Goal: Task Accomplishment & Management: Manage account settings

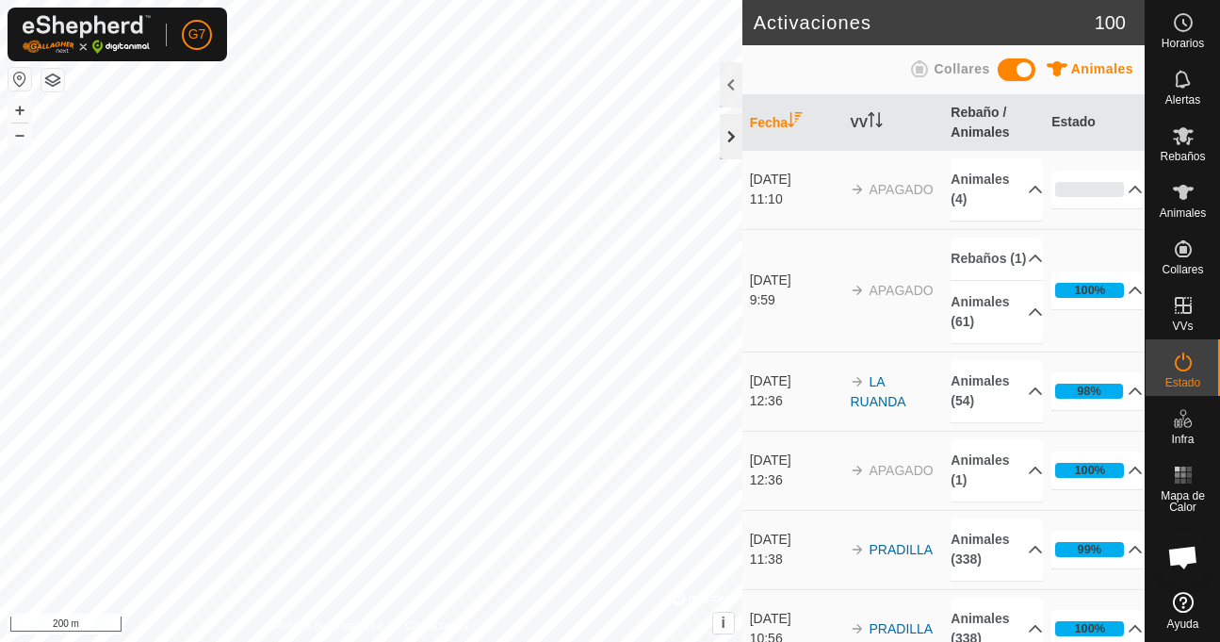
click at [727, 153] on div at bounding box center [731, 136] width 23 height 45
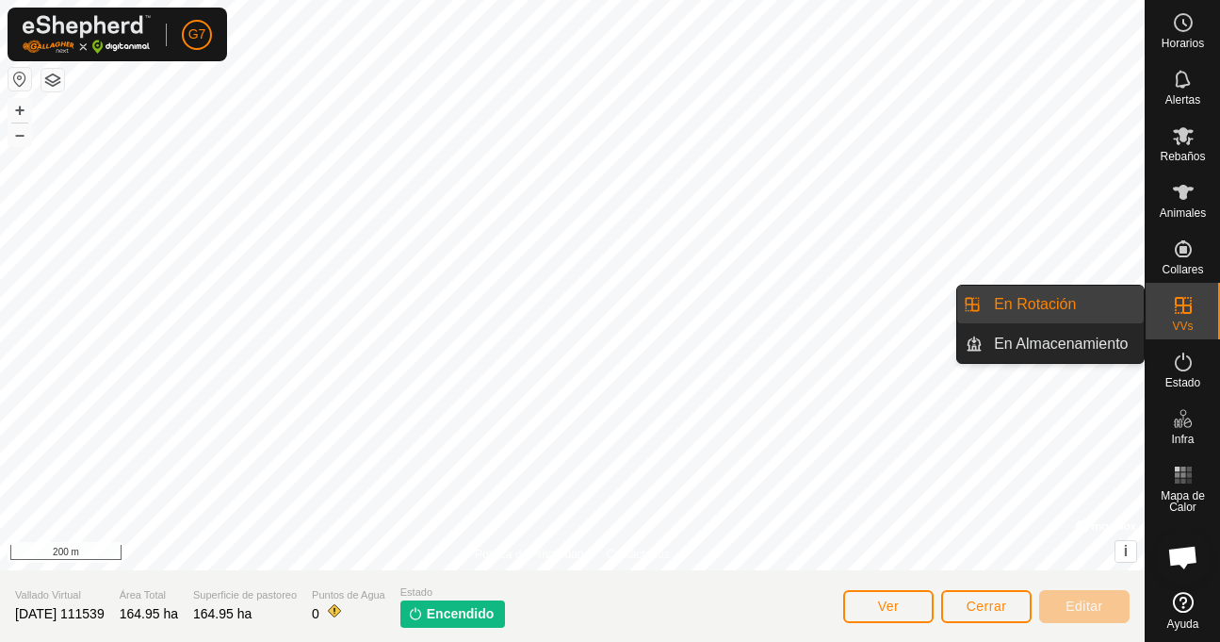
click at [1166, 317] on es-virtualpaddocks-svg-icon at bounding box center [1183, 305] width 34 height 30
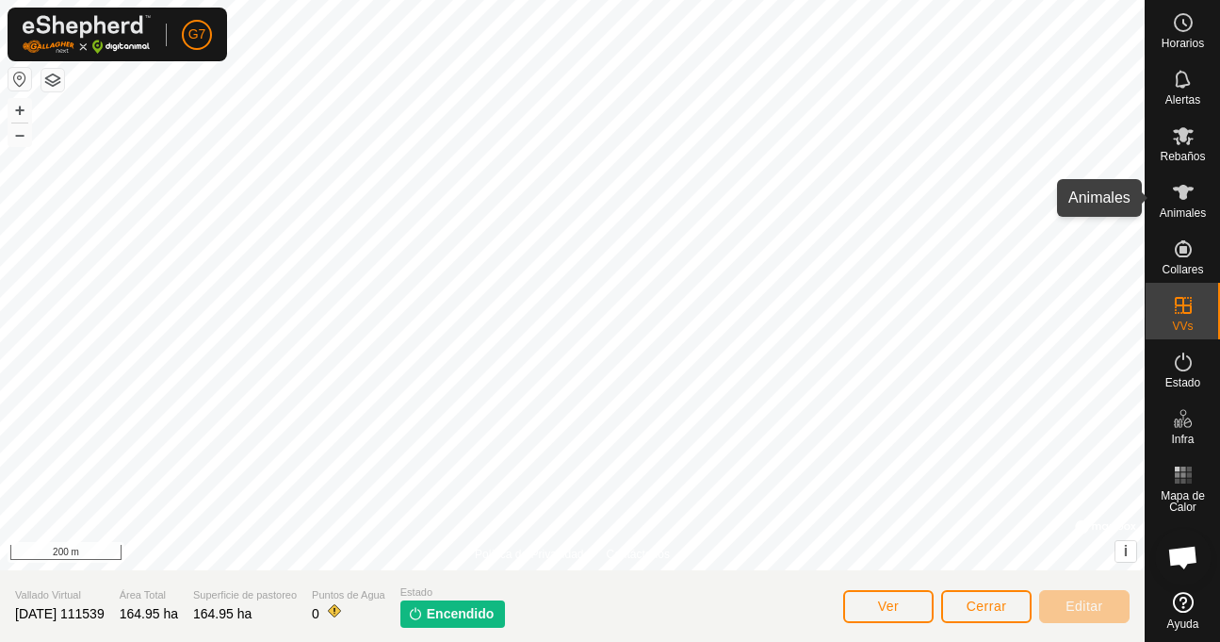
click at [1177, 204] on es-animals-svg-icon at bounding box center [1183, 192] width 34 height 30
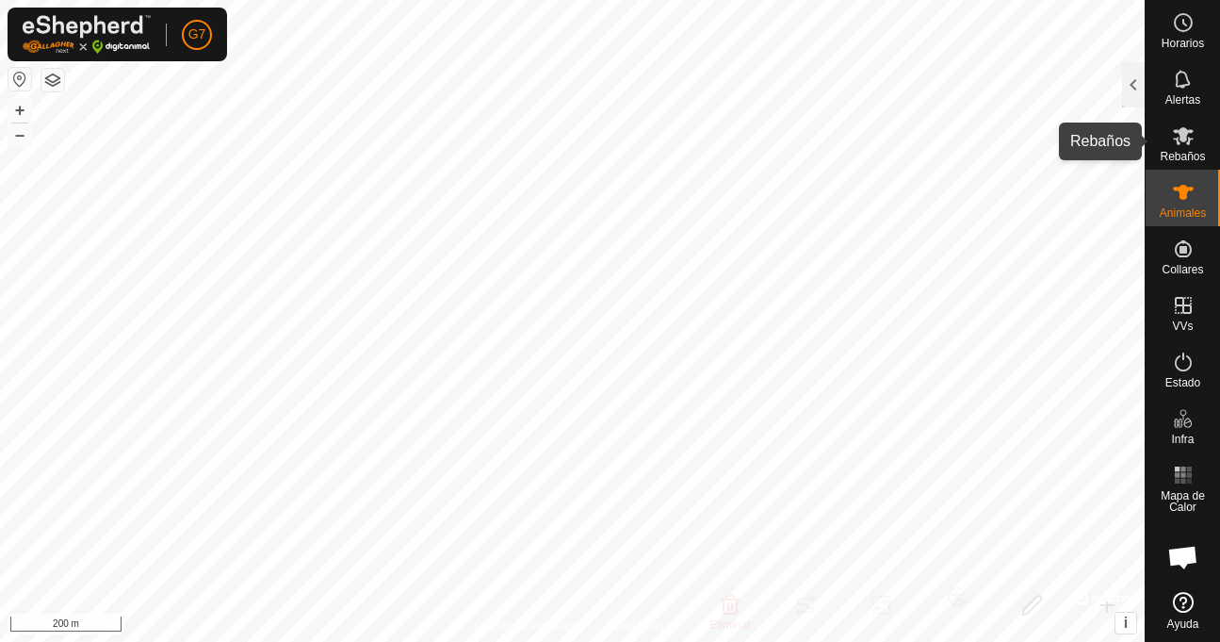
click at [1172, 143] on icon at bounding box center [1183, 135] width 23 height 23
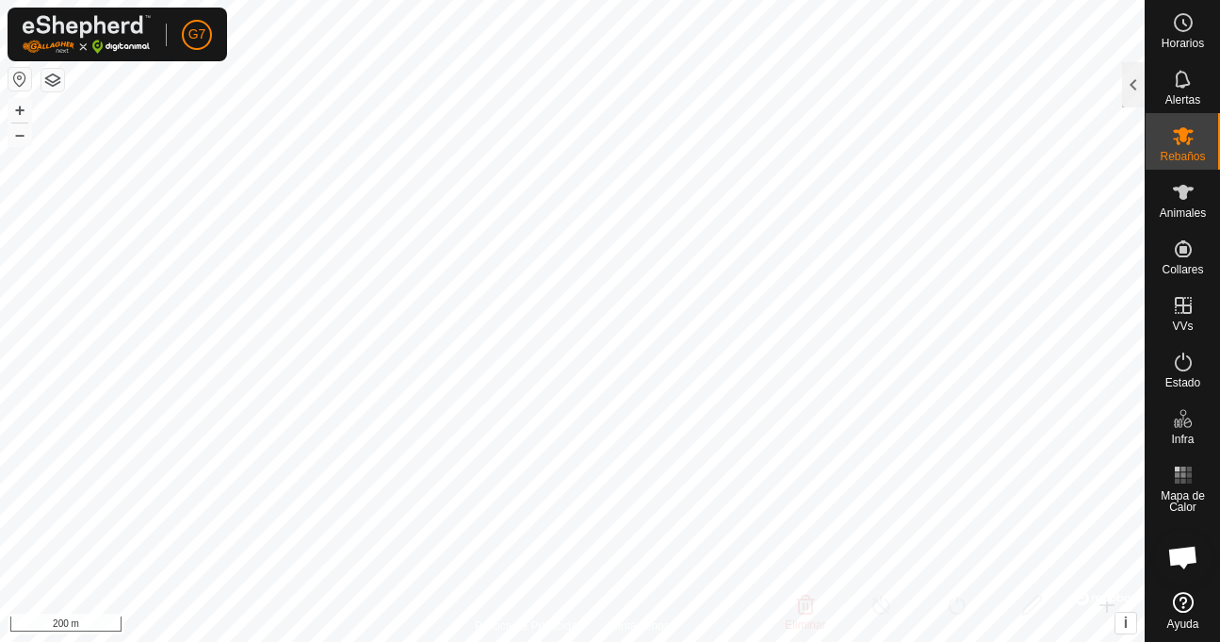
click at [1172, 143] on icon at bounding box center [1183, 135] width 23 height 23
click at [1183, 147] on es-mob-svg-icon at bounding box center [1183, 136] width 34 height 30
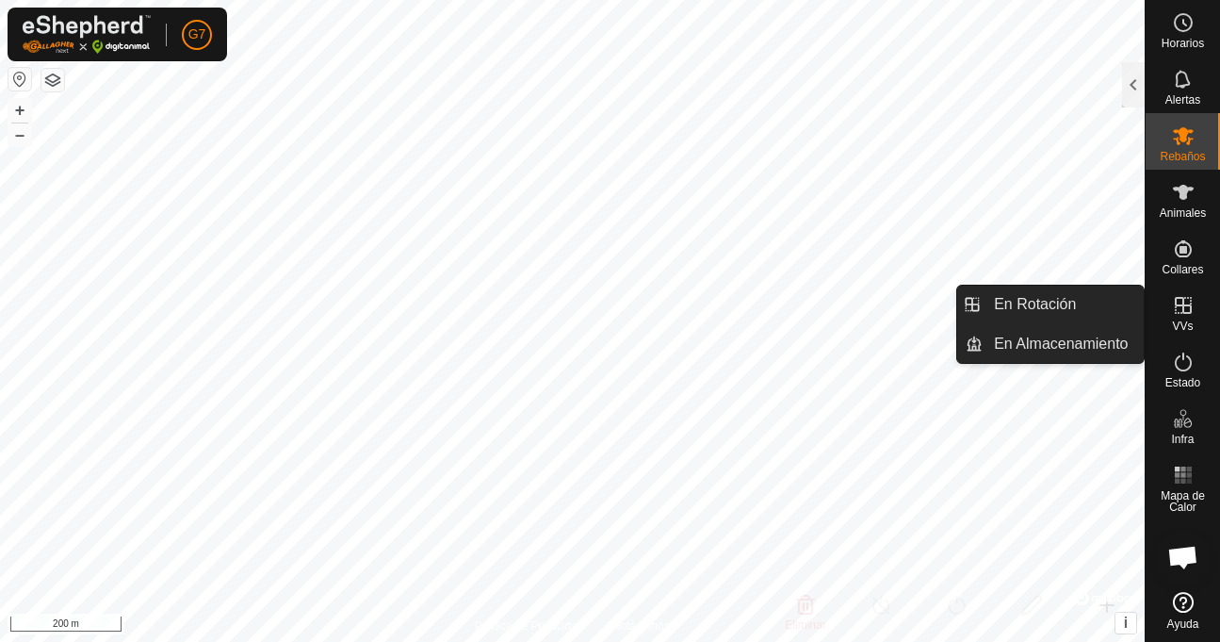
click at [1181, 307] on icon at bounding box center [1183, 305] width 23 height 23
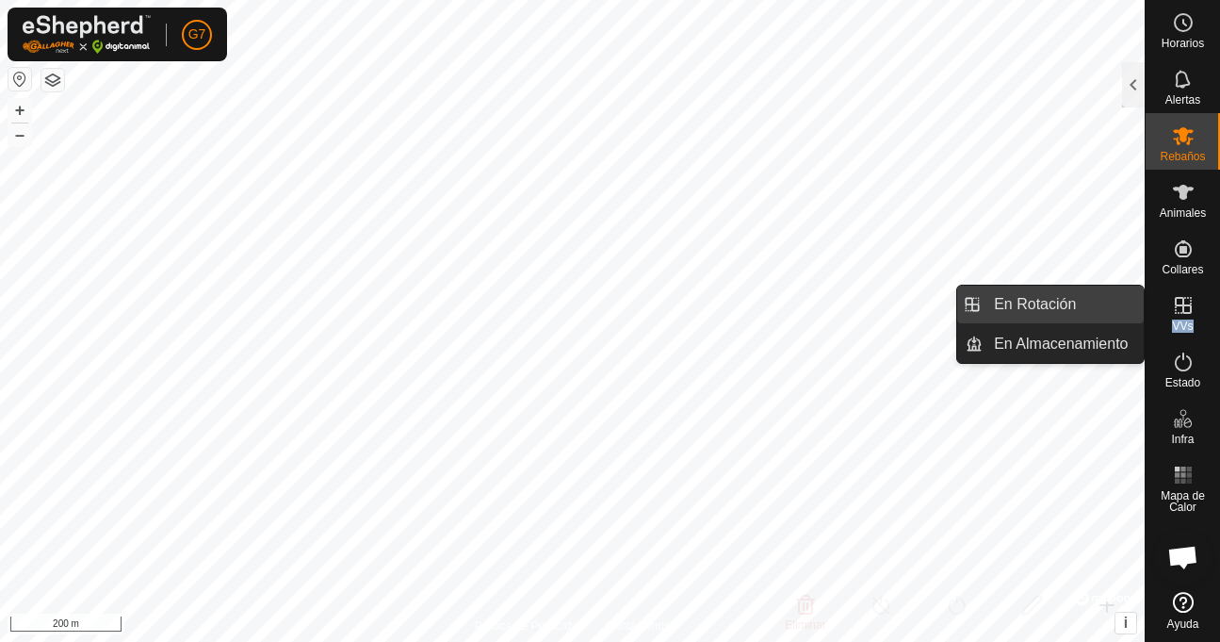
click at [1082, 313] on link "En Rotación" at bounding box center [1063, 304] width 161 height 38
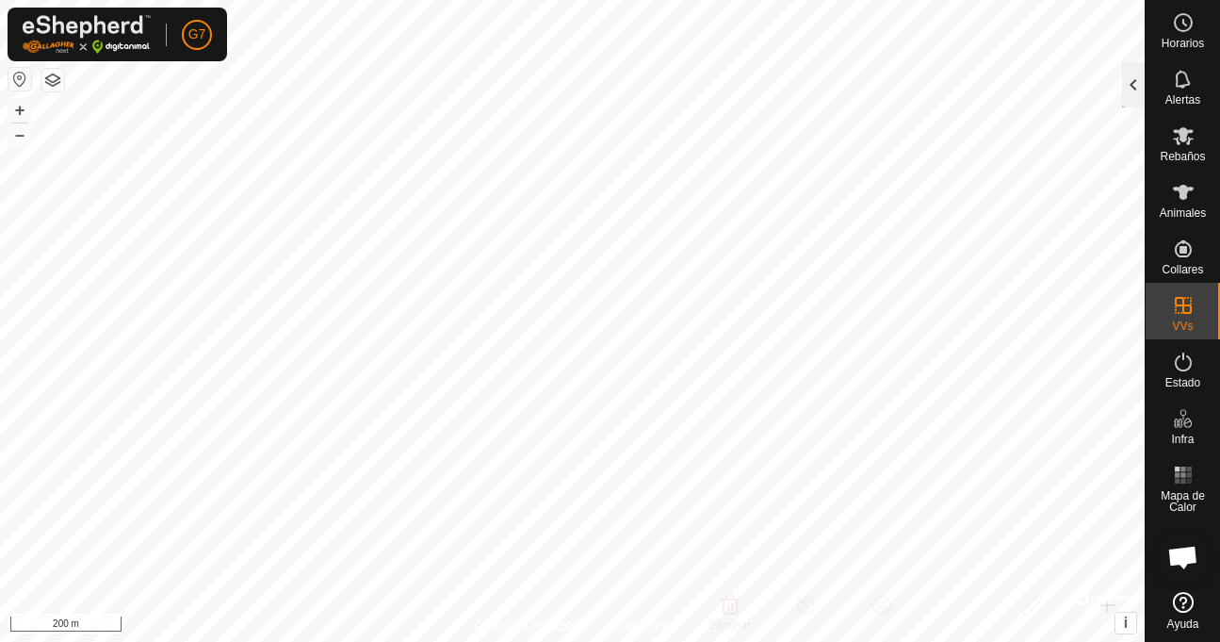
click at [1129, 89] on div at bounding box center [1133, 84] width 23 height 45
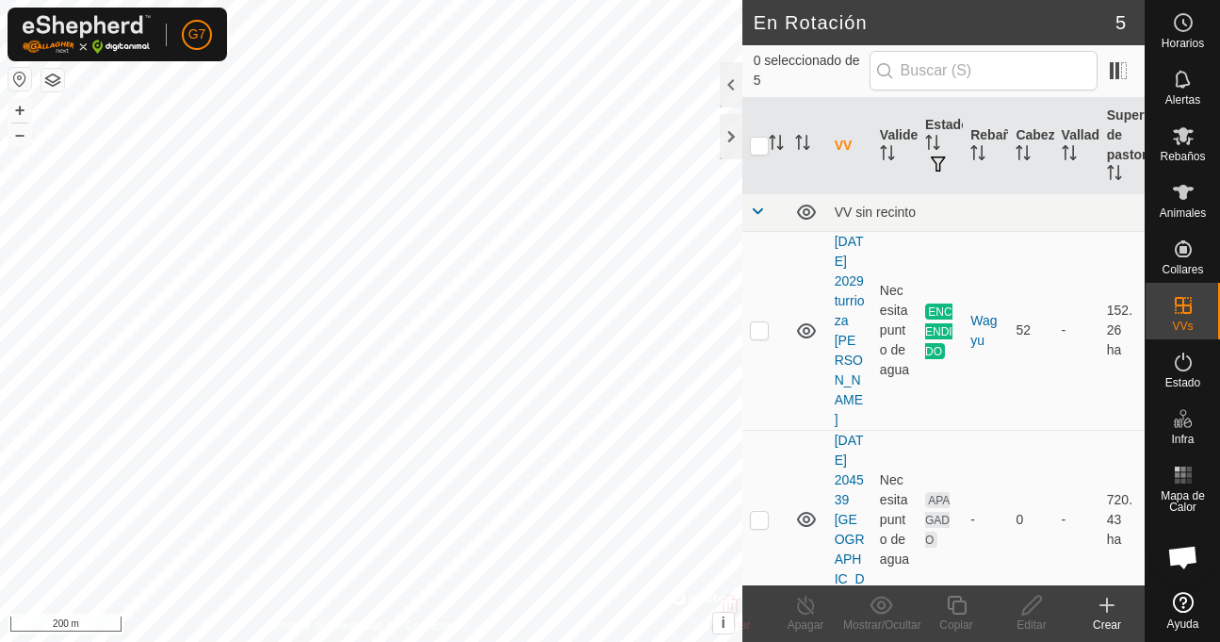
click at [1102, 603] on icon at bounding box center [1107, 605] width 23 height 23
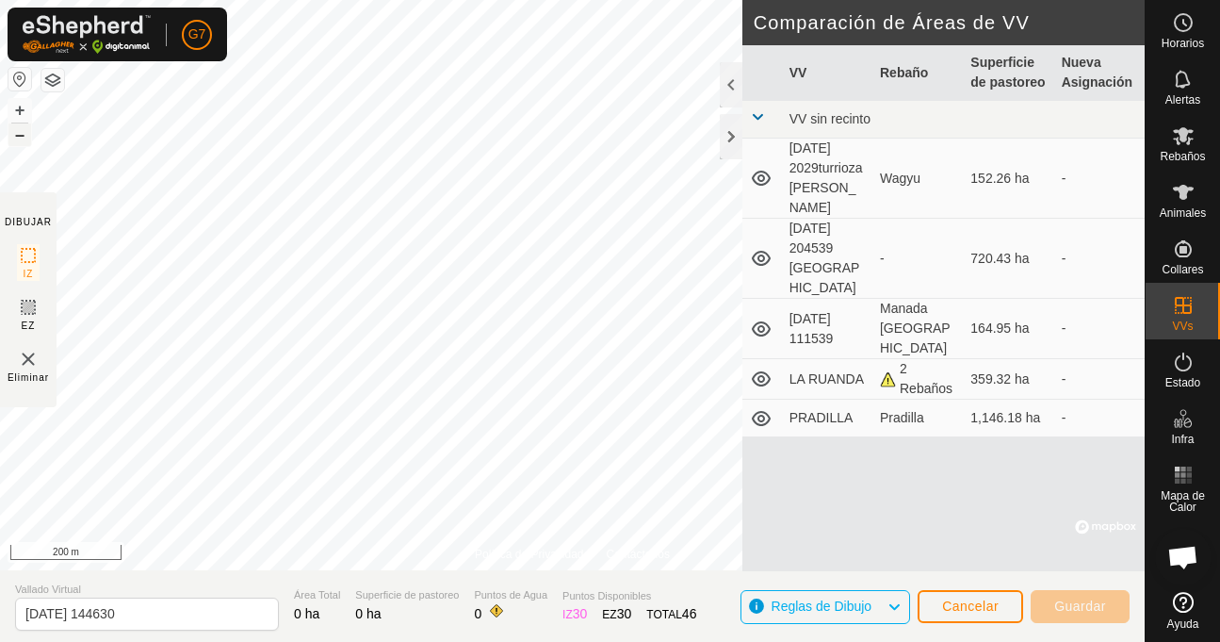
click at [19, 138] on button "–" at bounding box center [19, 134] width 23 height 23
click at [20, 119] on button "+" at bounding box center [19, 110] width 23 height 23
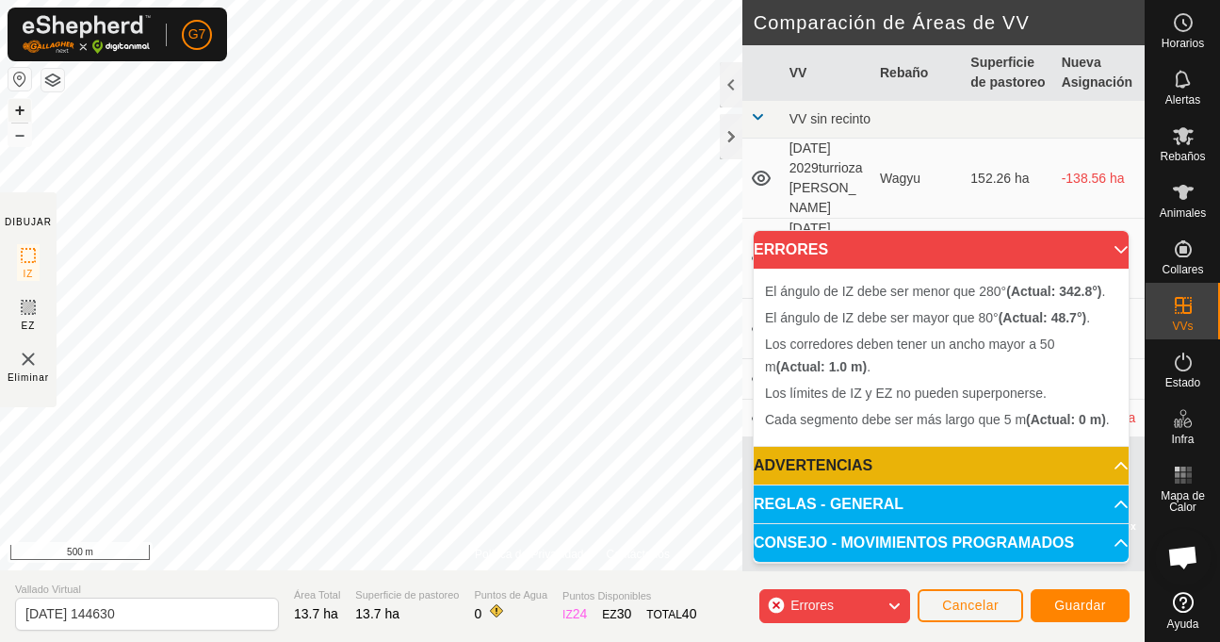
click at [18, 107] on button "+" at bounding box center [19, 110] width 23 height 23
click at [26, 140] on button "–" at bounding box center [19, 134] width 23 height 23
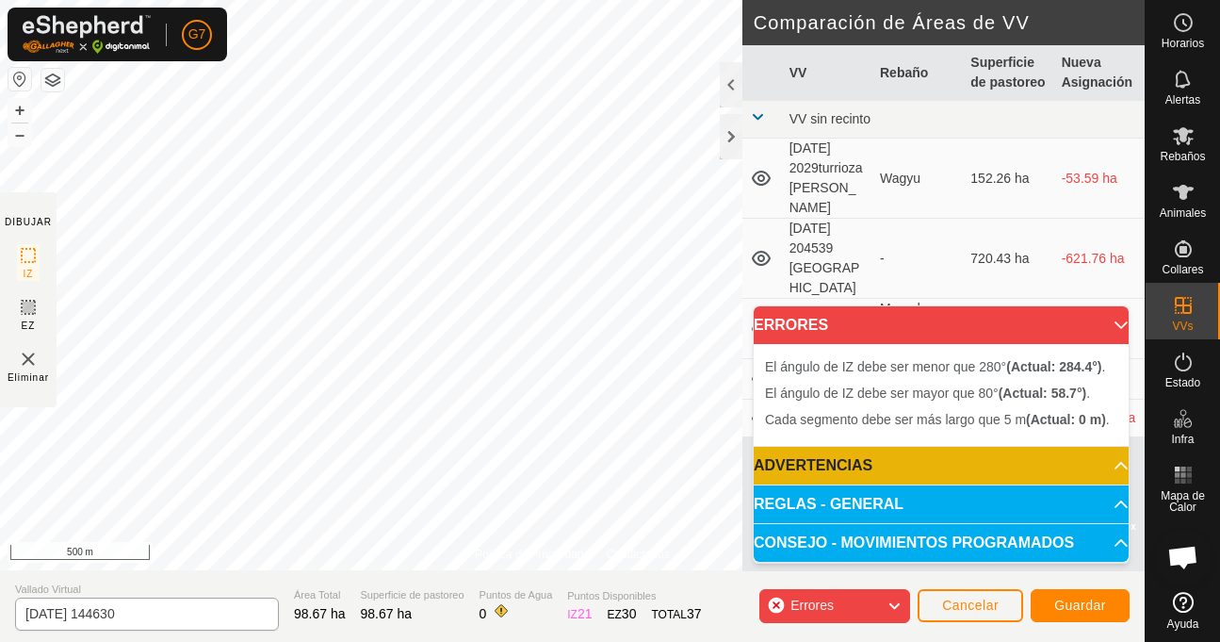
click at [168, 611] on div "Política de Privacidad Contáctenos + – ⇧ i © Mapbox , © OpenStreetMap , Improve…" at bounding box center [572, 321] width 1145 height 642
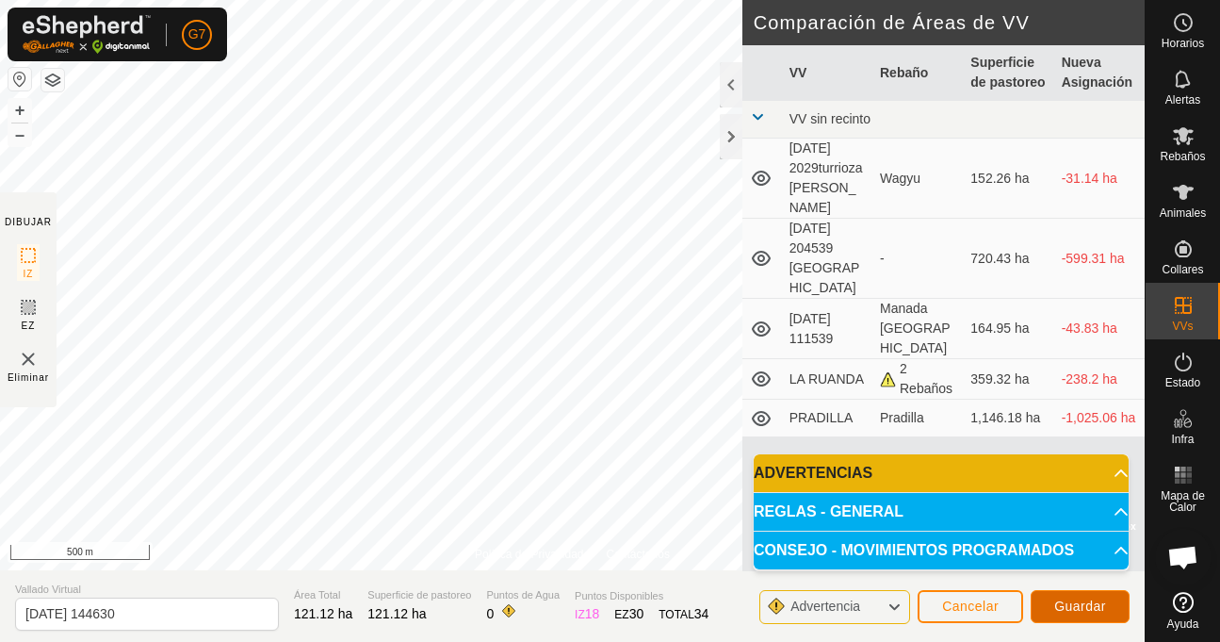
click at [1066, 599] on span "Guardar" at bounding box center [1080, 605] width 52 height 15
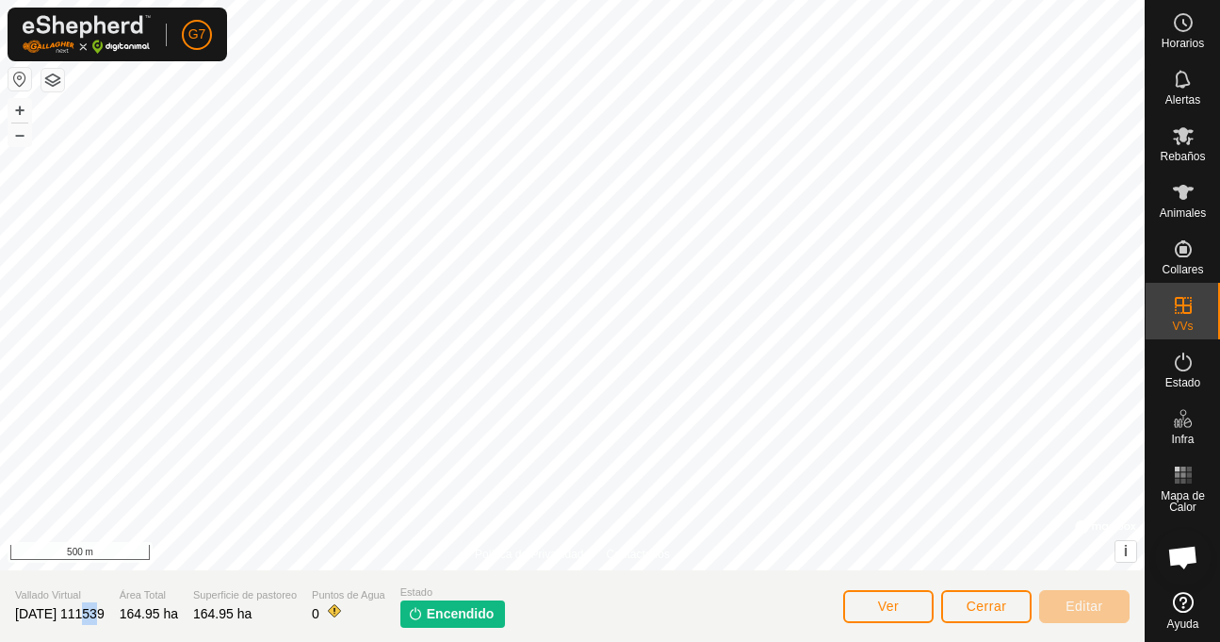
drag, startPoint x: 92, startPoint y: 618, endPoint x: 77, endPoint y: 610, distance: 17.3
click at [77, 610] on span "[DATE] 111539" at bounding box center [60, 613] width 90 height 15
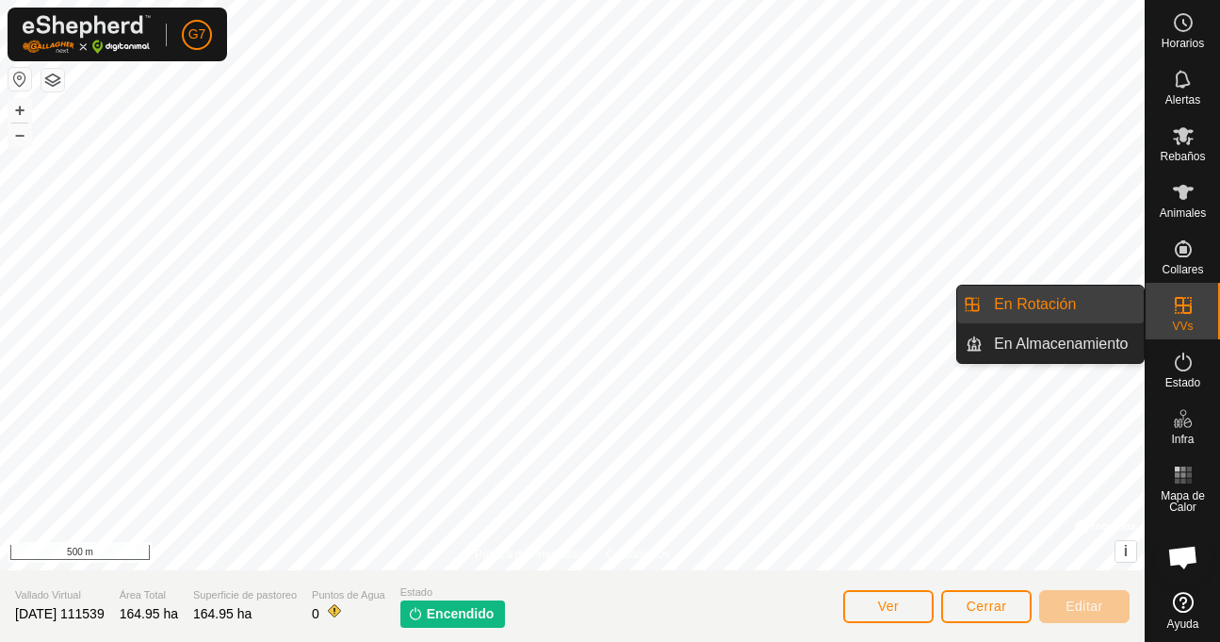
click at [1183, 325] on span "VVs" at bounding box center [1182, 325] width 21 height 11
click at [1183, 306] on icon at bounding box center [1183, 305] width 17 height 17
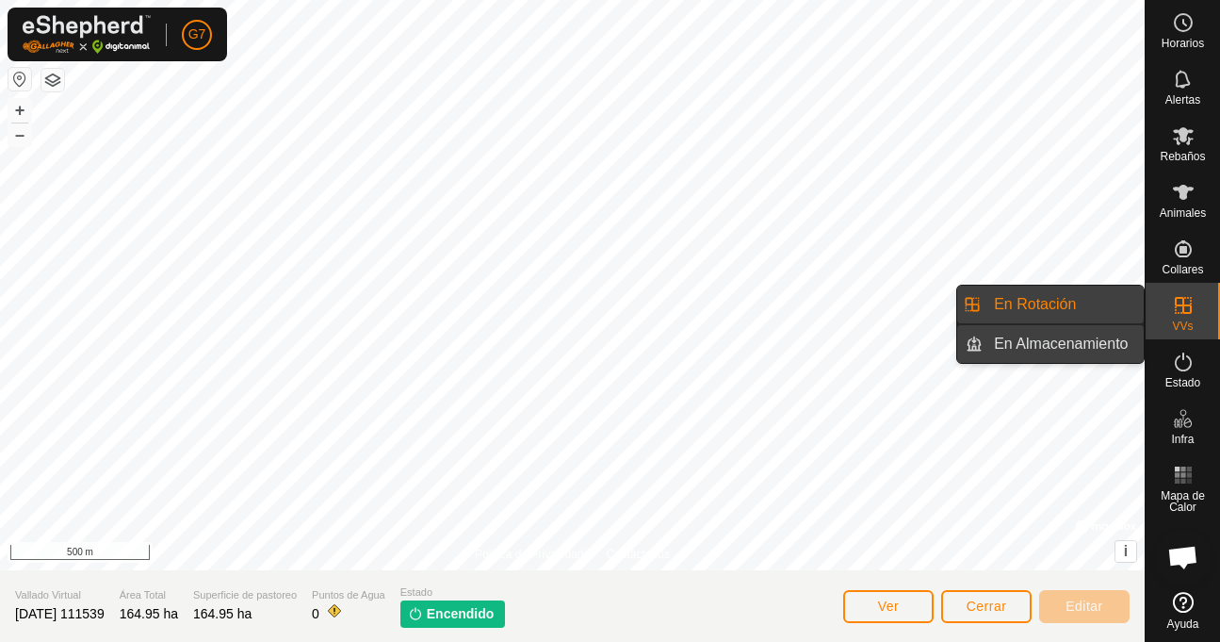
click at [1042, 343] on link "En Almacenamiento" at bounding box center [1063, 344] width 161 height 38
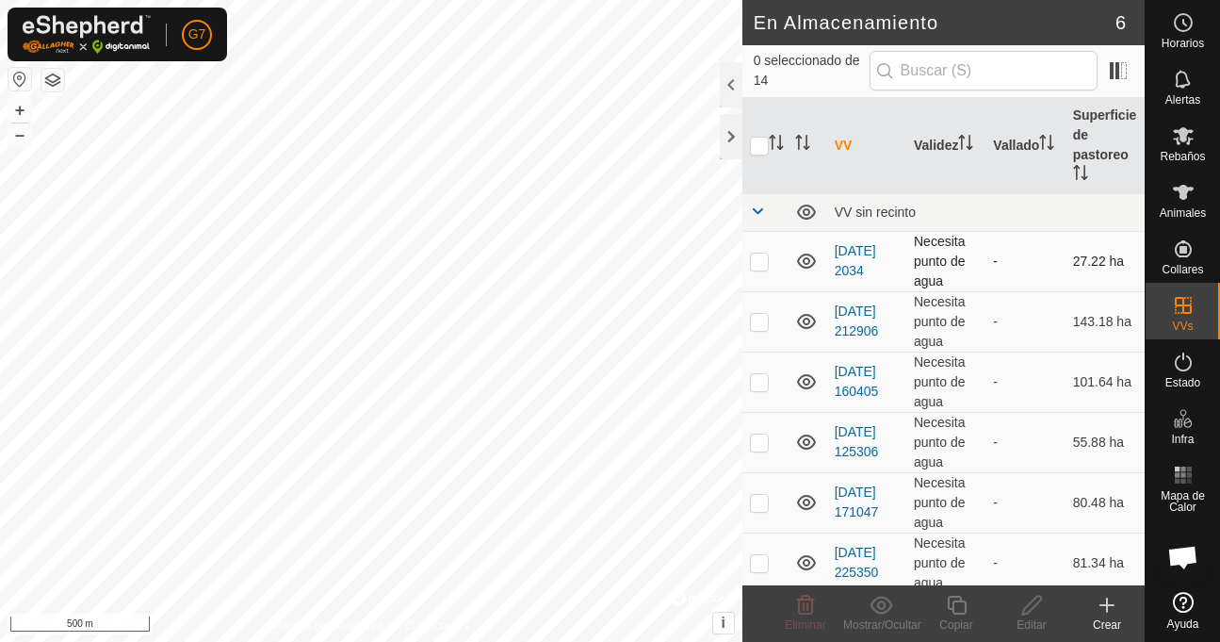
click at [760, 255] on p-checkbox at bounding box center [759, 260] width 19 height 15
checkbox input "false"
click at [806, 255] on icon at bounding box center [806, 260] width 19 height 15
click at [806, 255] on icon at bounding box center [806, 261] width 23 height 23
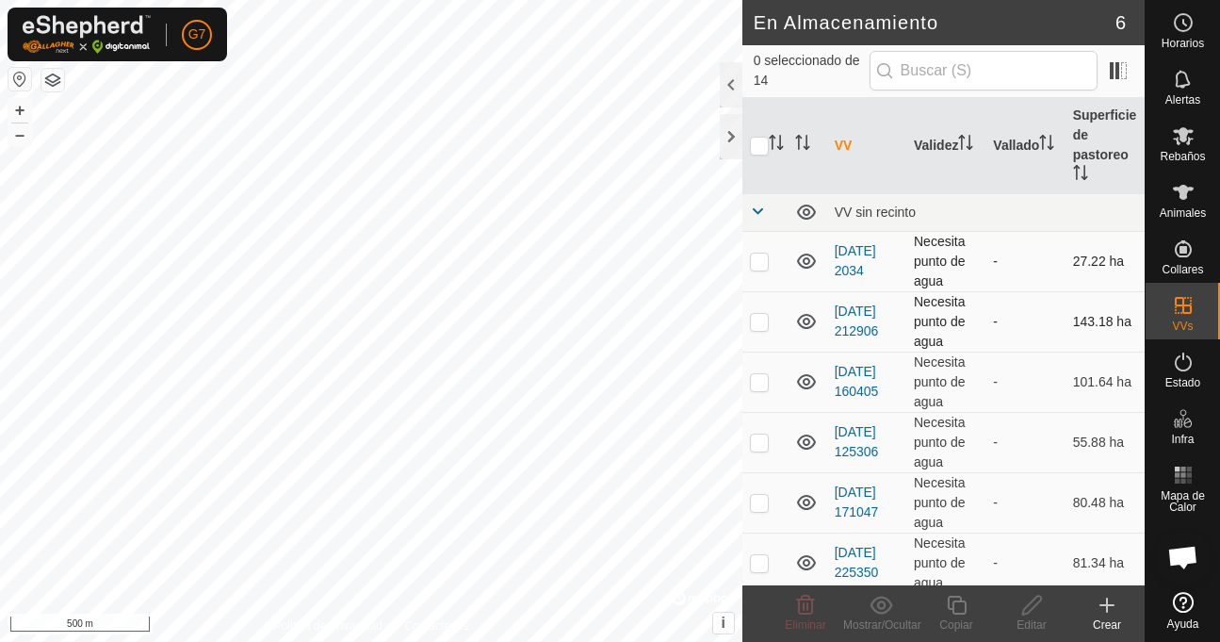
click at [804, 323] on icon at bounding box center [806, 321] width 19 height 15
click at [804, 323] on icon at bounding box center [806, 321] width 23 height 23
click at [807, 381] on icon at bounding box center [806, 381] width 23 height 23
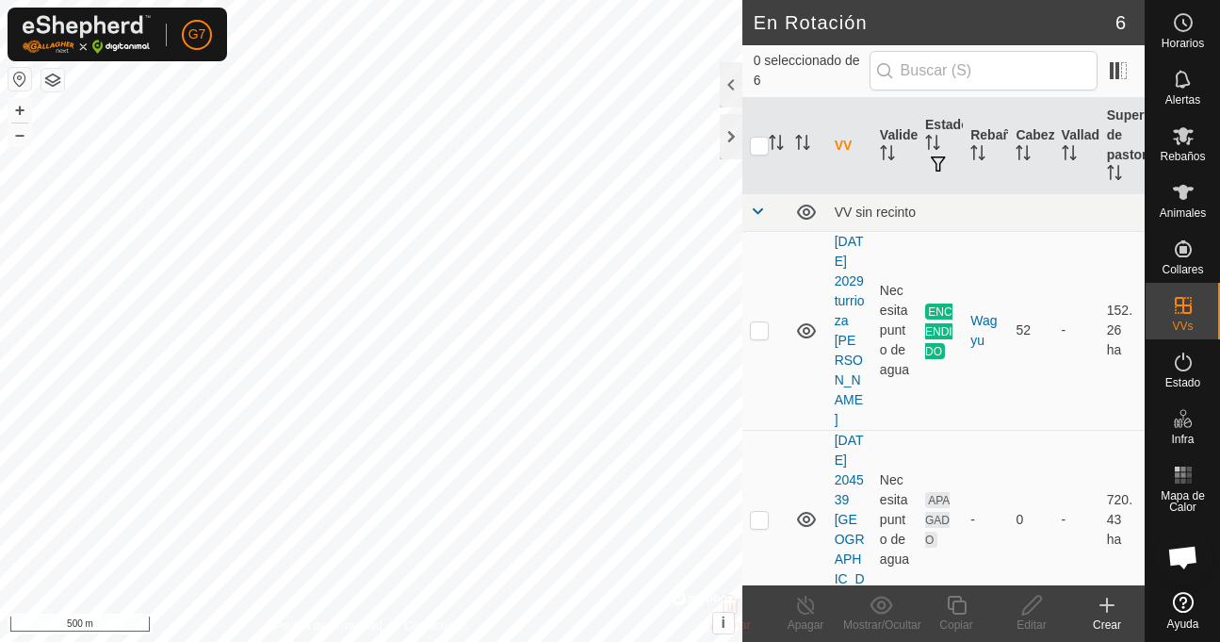
checkbox input "true"
checkbox input "false"
checkbox input "true"
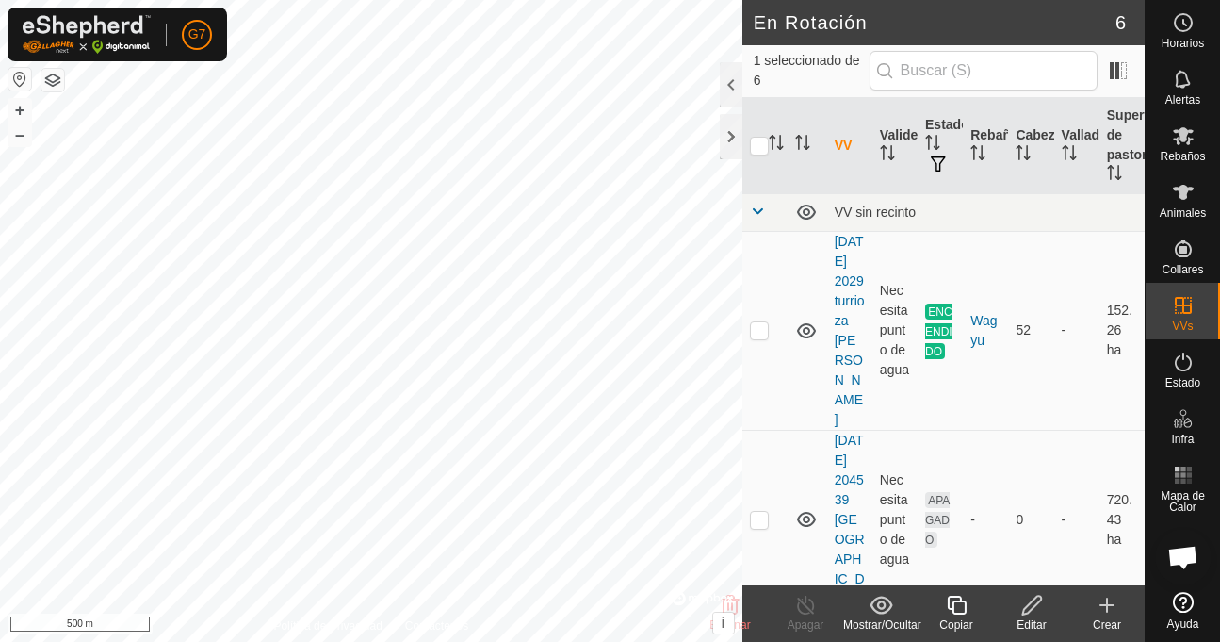
checkbox input "true"
checkbox input "false"
checkbox input "true"
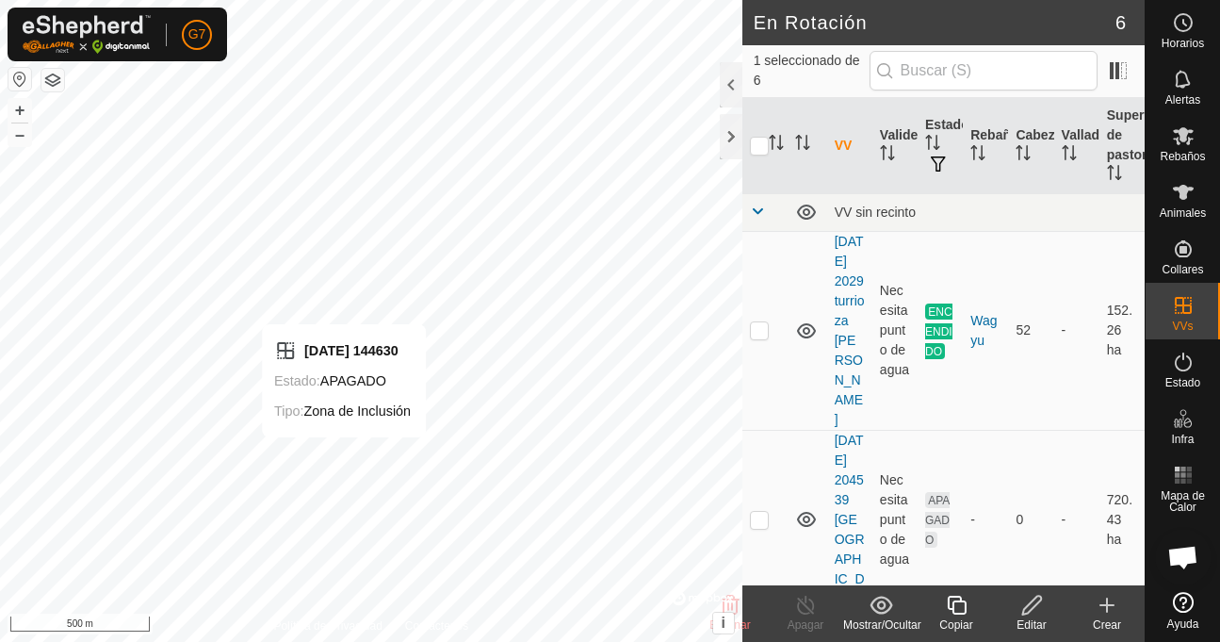
checkbox input "false"
checkbox input "true"
checkbox input "false"
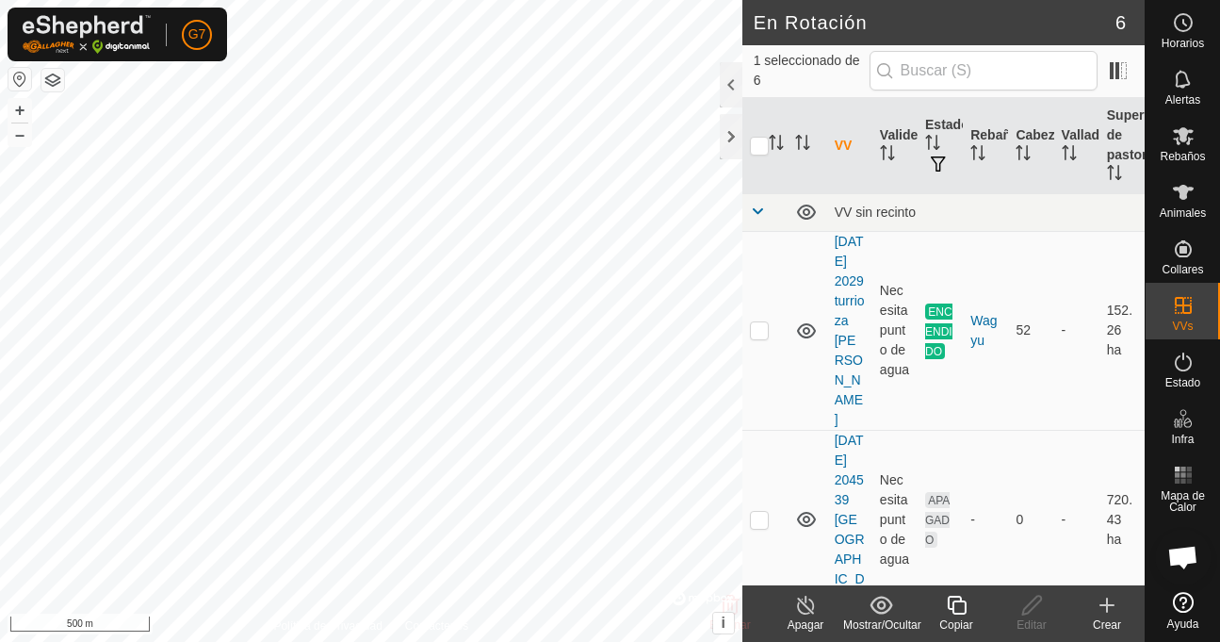
checkbox input "false"
checkbox input "true"
click at [1024, 604] on icon at bounding box center [1032, 605] width 24 height 23
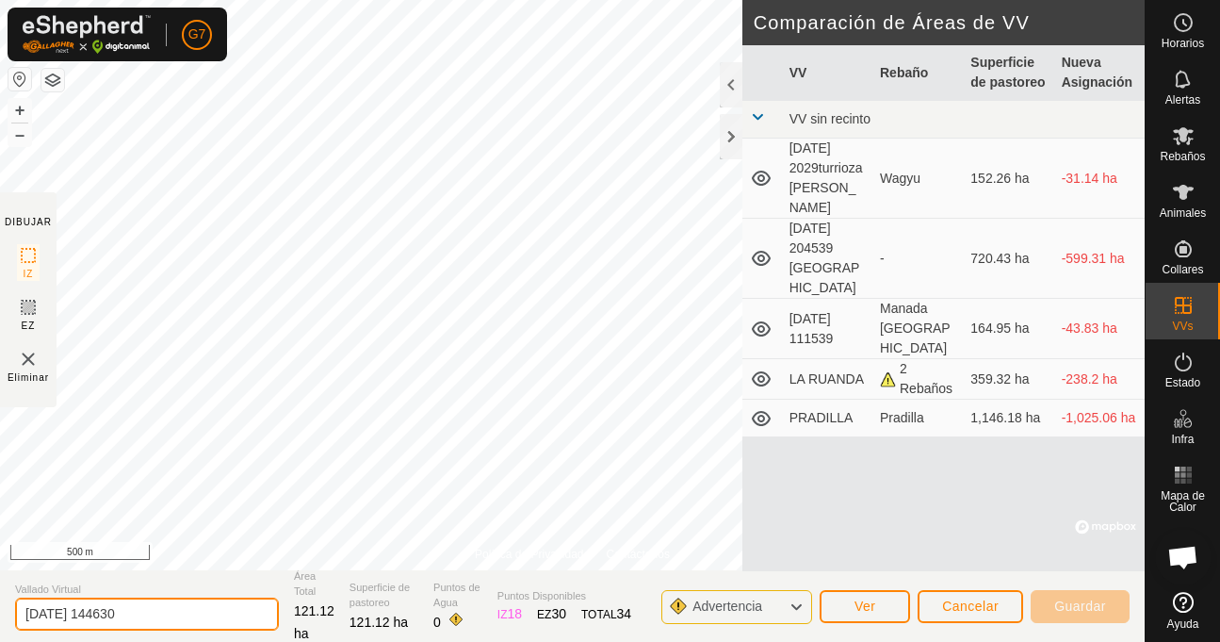
click at [160, 611] on input "[DATE] 144630" at bounding box center [147, 613] width 264 height 33
type input "[DATE] 144630 batida"
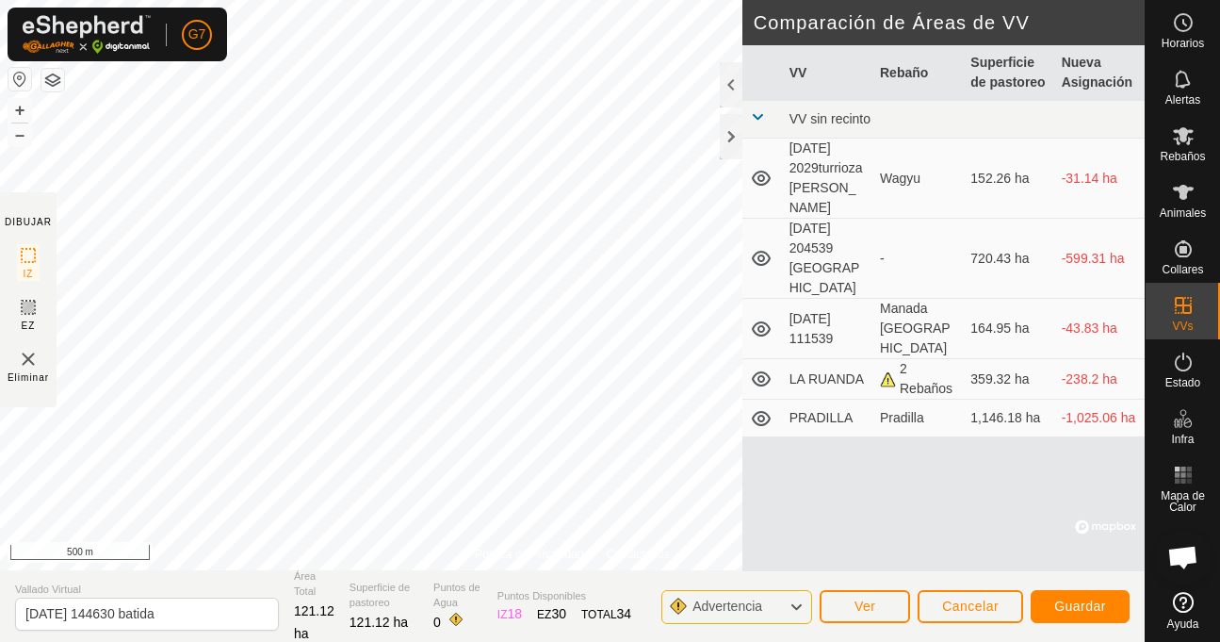
click at [757, 317] on icon at bounding box center [761, 328] width 23 height 23
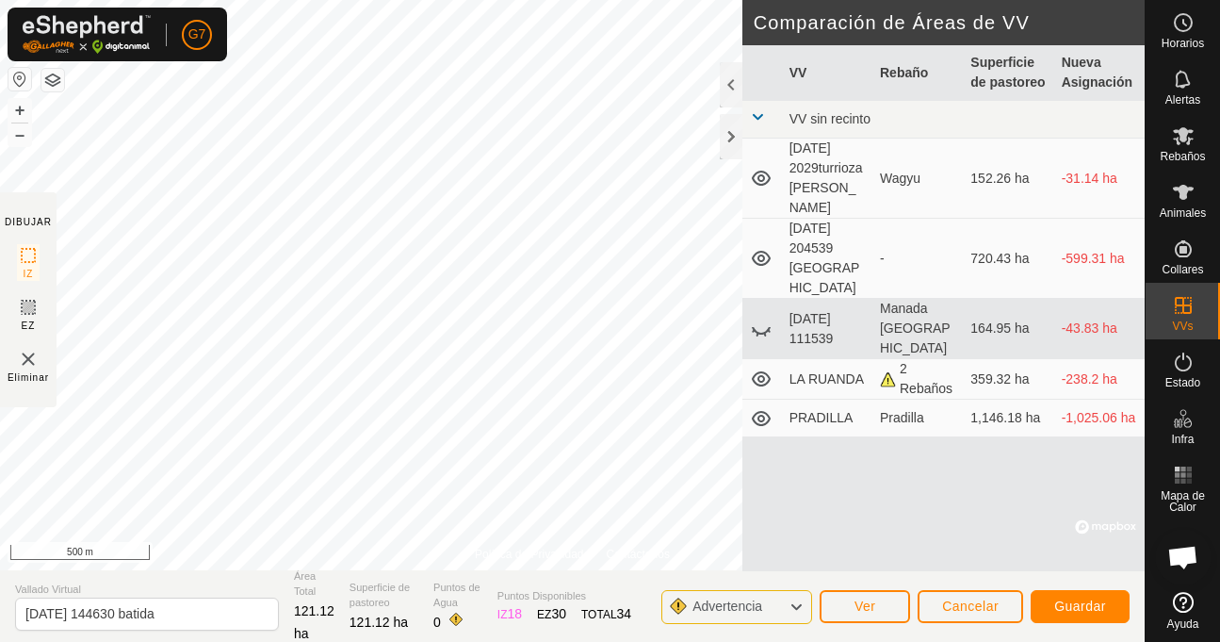
click at [757, 317] on icon at bounding box center [761, 328] width 23 height 23
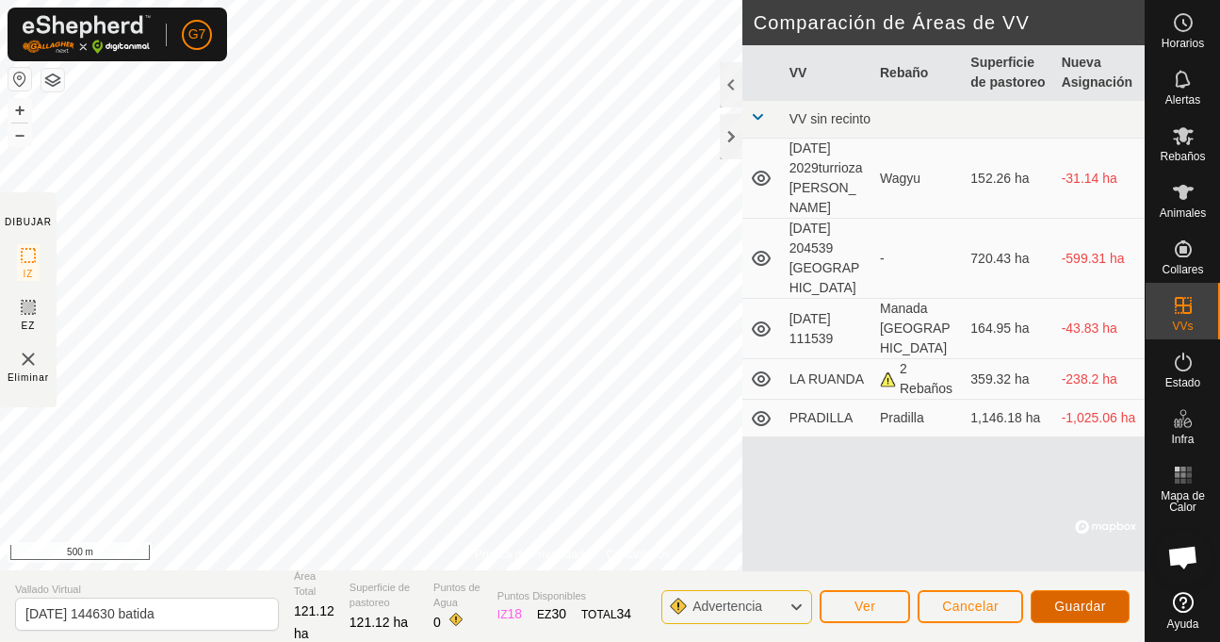
click at [1067, 610] on span "Guardar" at bounding box center [1080, 605] width 52 height 15
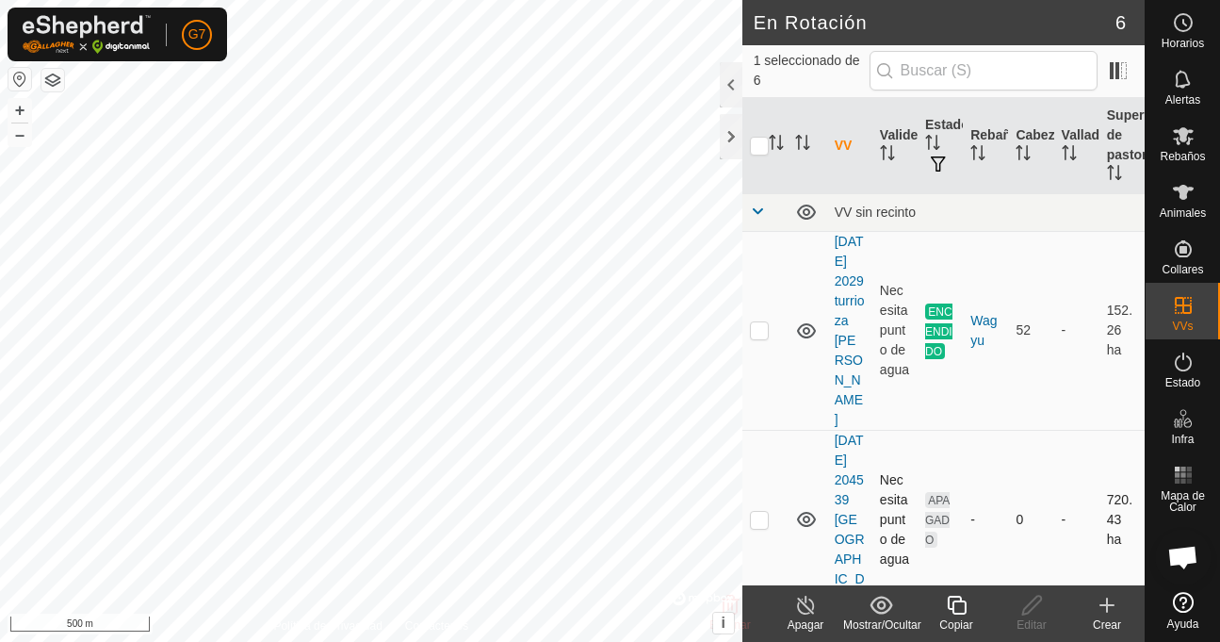
checkbox input "false"
checkbox input "true"
checkbox input "false"
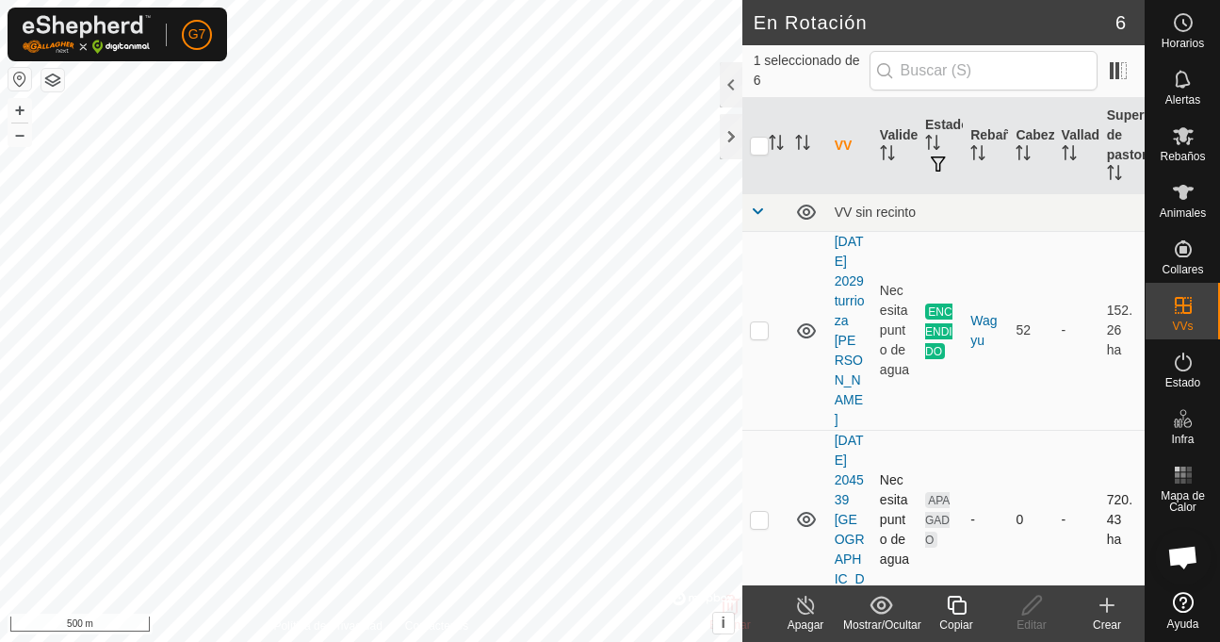
checkbox input "true"
